Goal: Obtain resource: Obtain resource

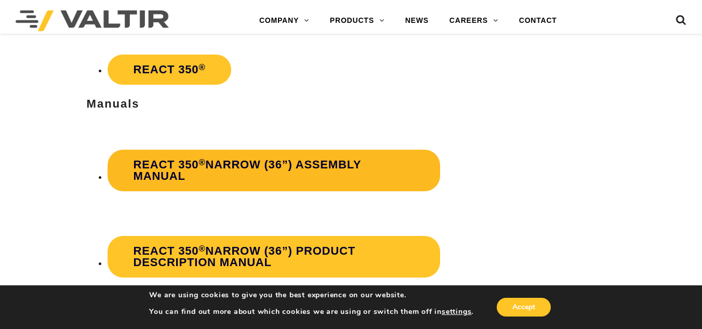
scroll to position [1766, 0]
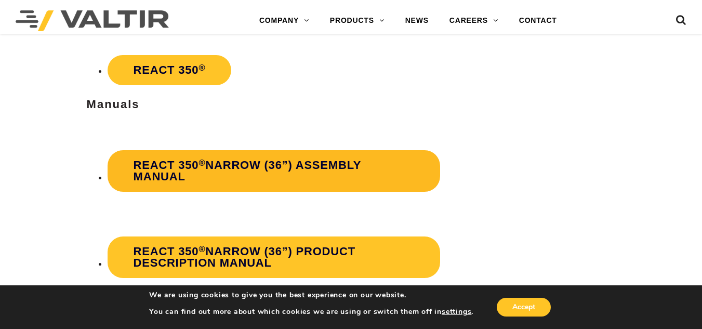
click at [262, 175] on link "REACT 350 ® Narrow (36”) Assembly Manual" at bounding box center [274, 171] width 332 height 42
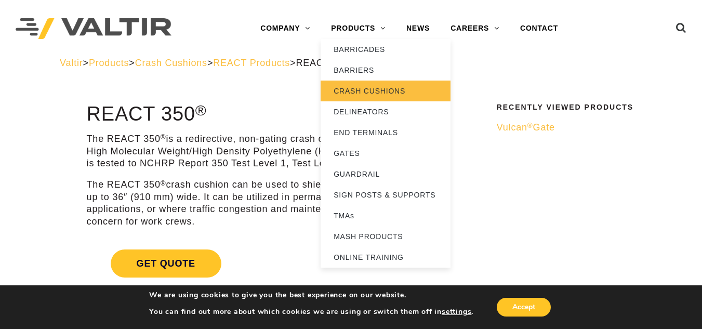
click at [379, 90] on link "CRASH CUSHIONS" at bounding box center [385, 90] width 130 height 21
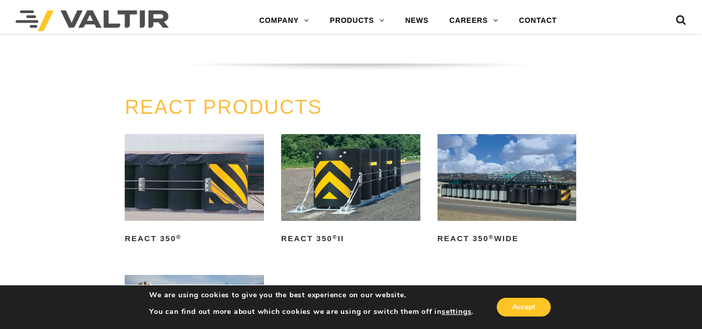
scroll to position [1080, 0]
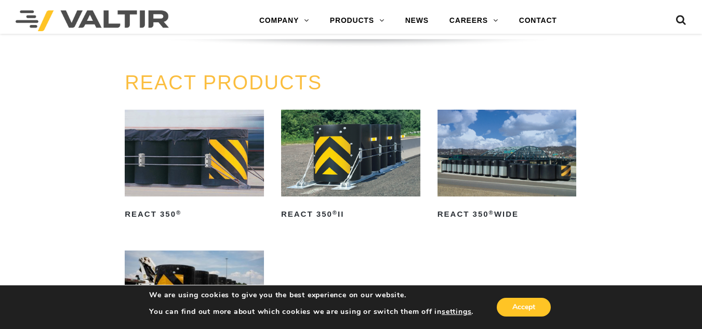
click at [369, 146] on img at bounding box center [350, 153] width 139 height 87
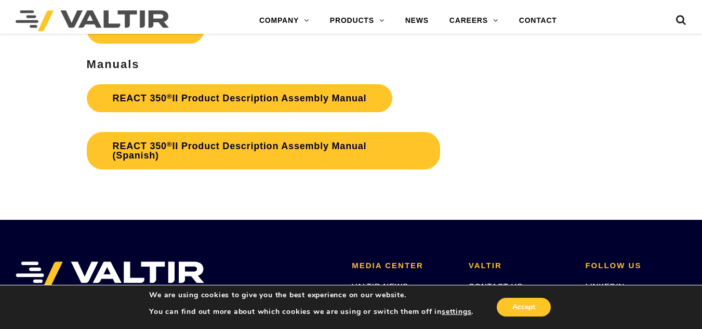
scroll to position [1870, 0]
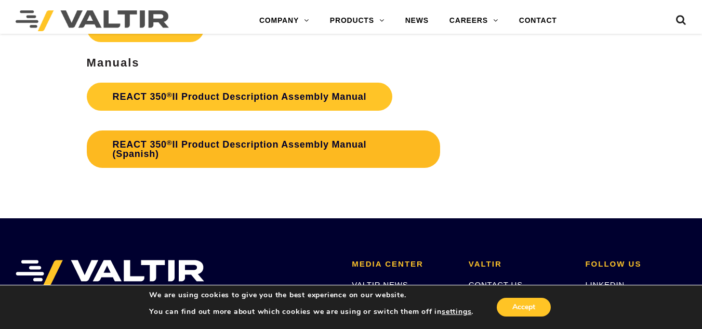
click at [284, 146] on link "REACT 350 ® II Product Description Assembly Manual (Spanish)" at bounding box center [263, 148] width 353 height 37
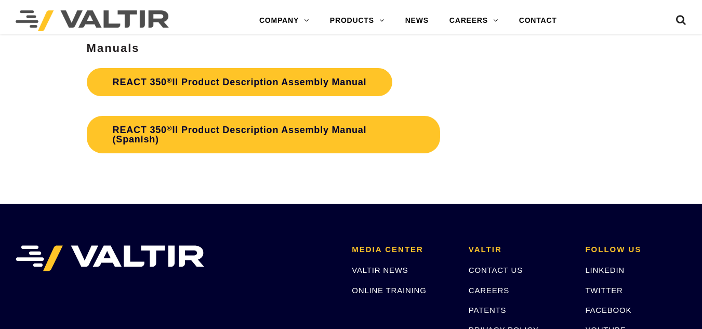
scroll to position [1870, 0]
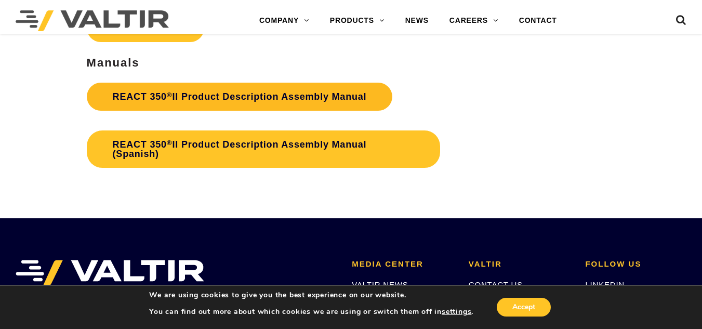
click at [291, 97] on link "REACT 350 ® II Product Description Assembly Manual" at bounding box center [240, 97] width 306 height 28
